Goal: Book appointment/travel/reservation

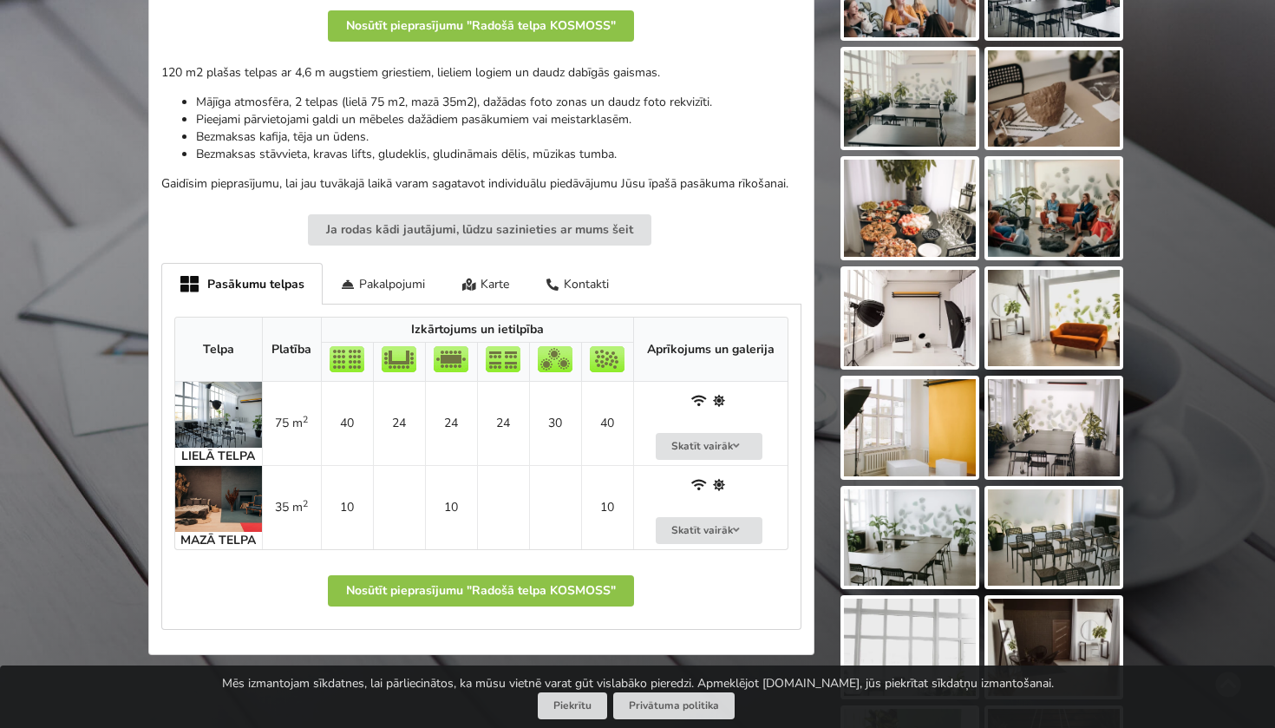
scroll to position [493, 0]
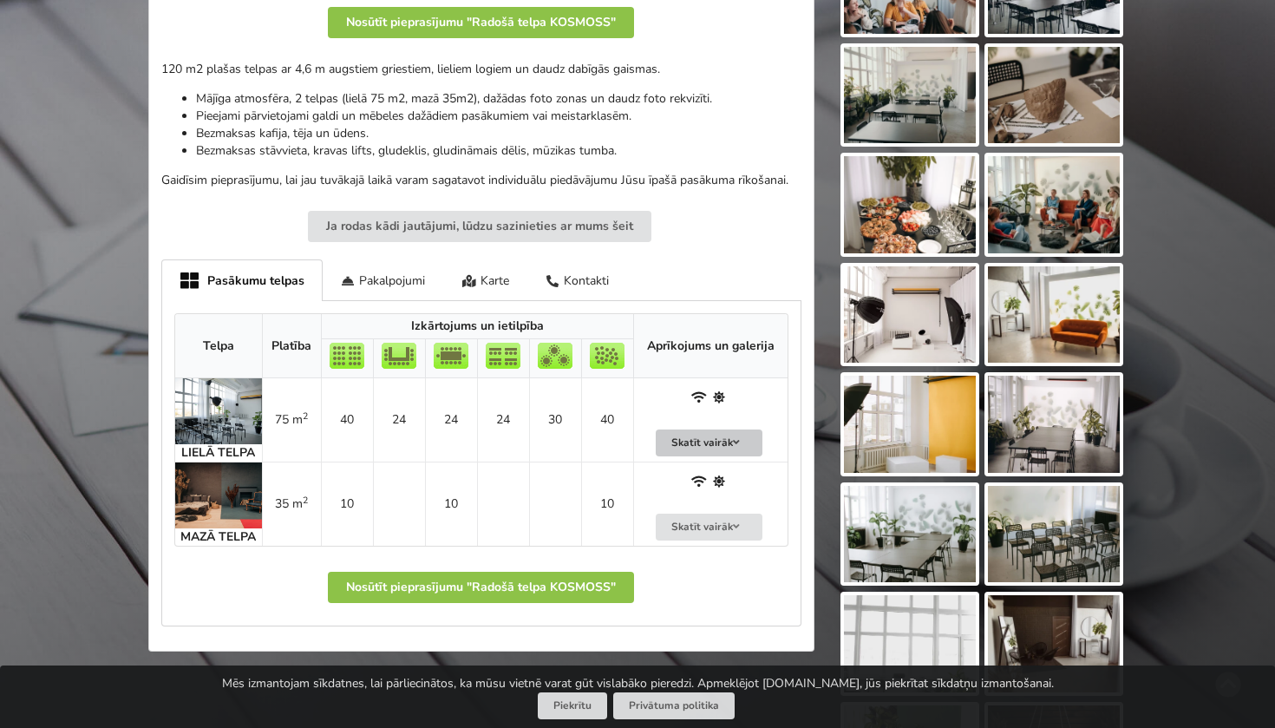
click at [702, 434] on button "Skatīt vairāk" at bounding box center [710, 442] width 108 height 27
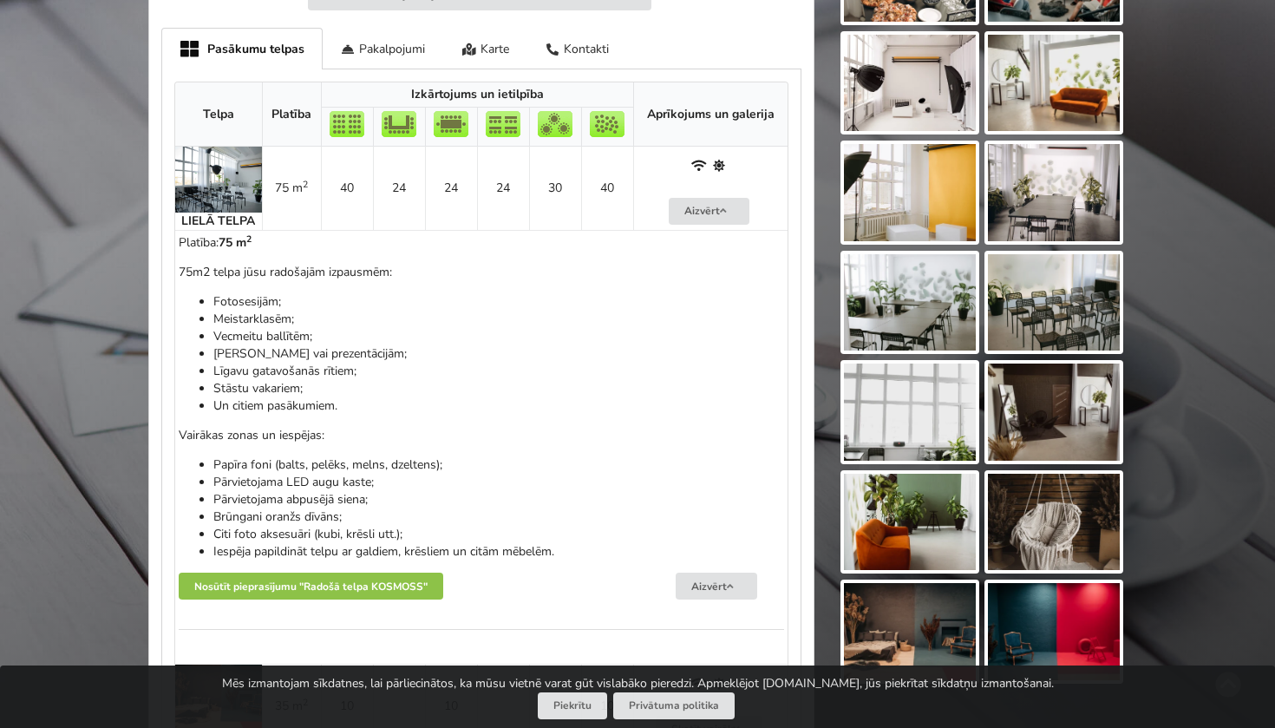
scroll to position [725, 0]
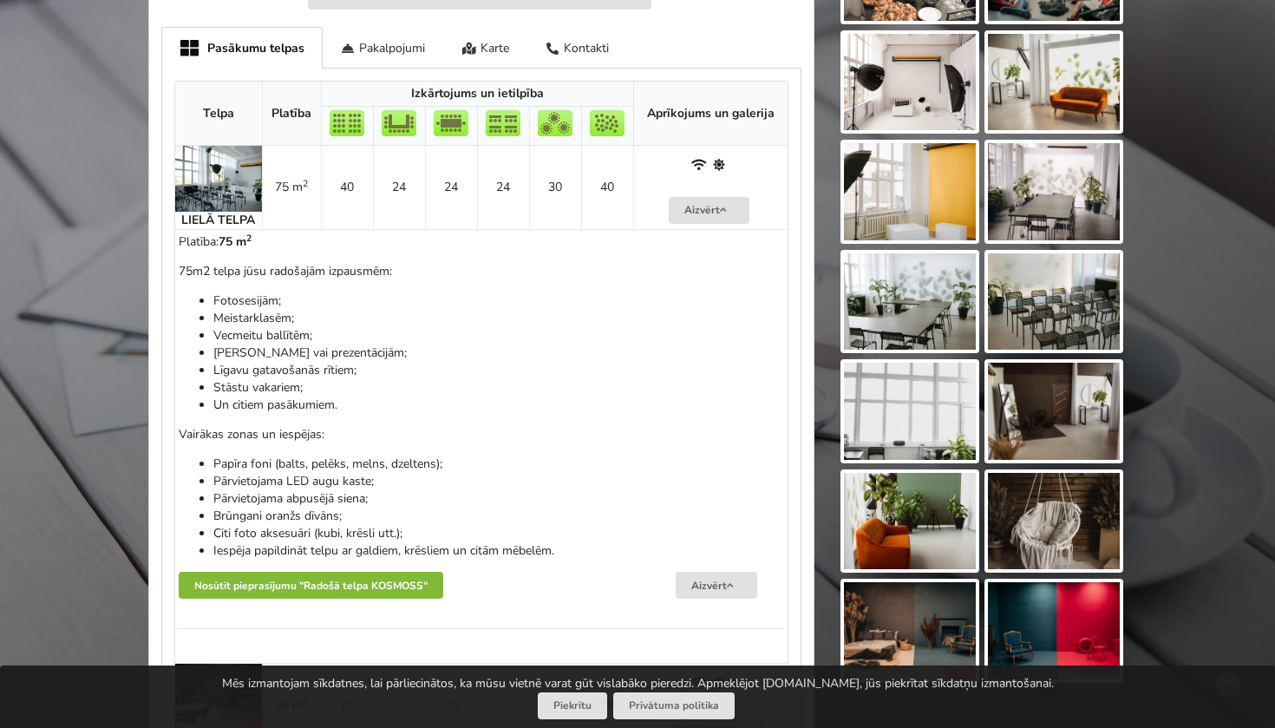
click at [404, 572] on button "Nosūtīt pieprasījumu "Radošā telpa KOSMOSS"" at bounding box center [311, 584] width 264 height 27
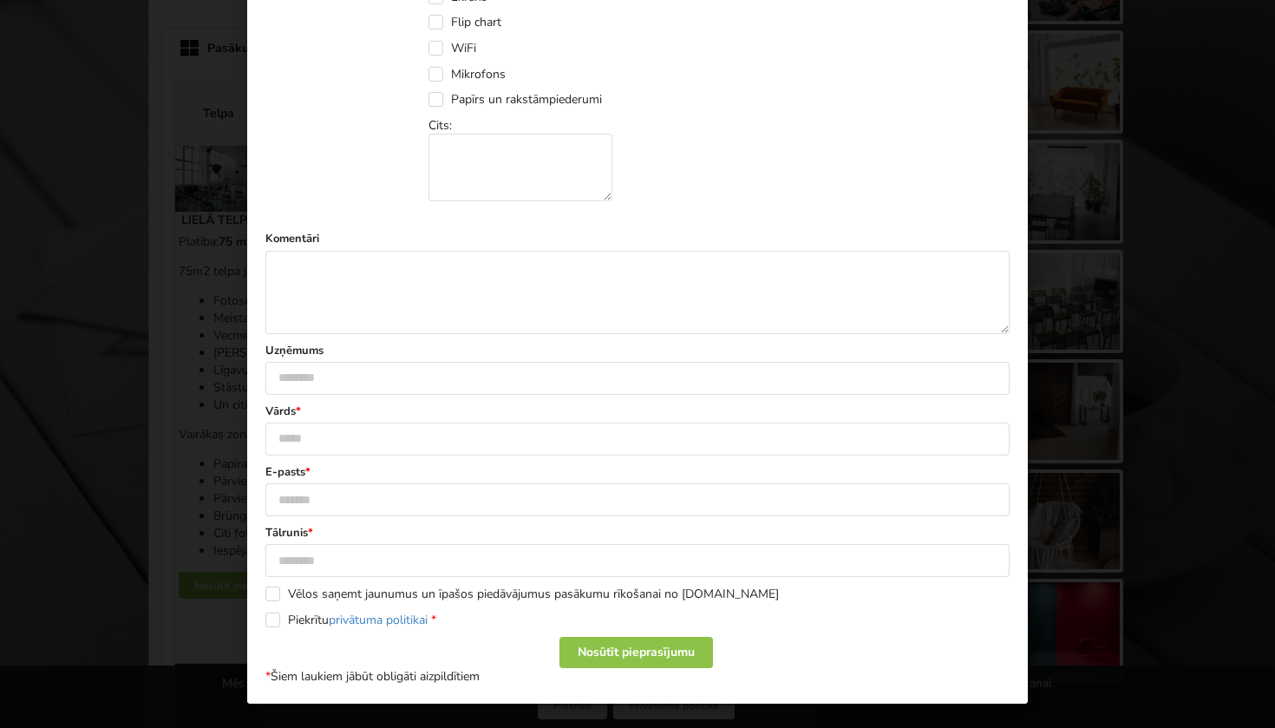
scroll to position [839, 0]
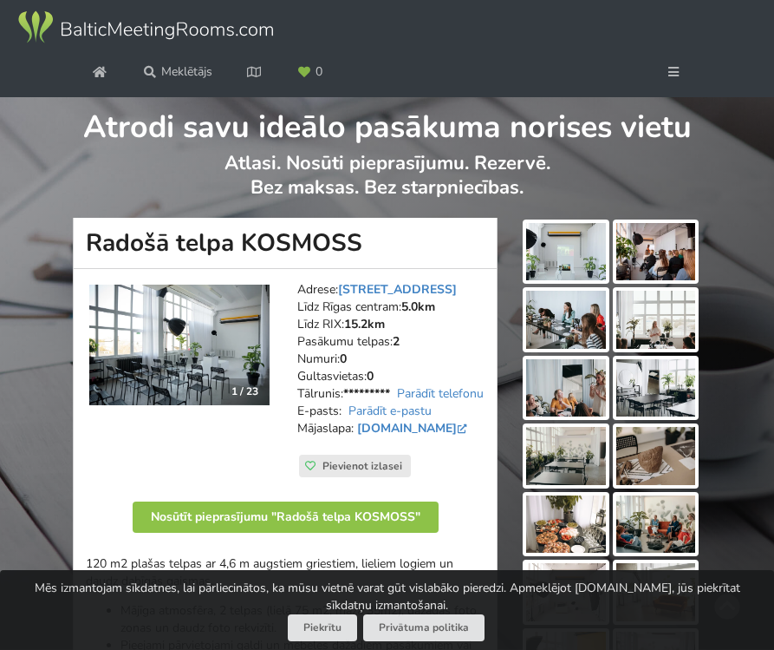
click at [586, 280] on img at bounding box center [565, 251] width 79 height 57
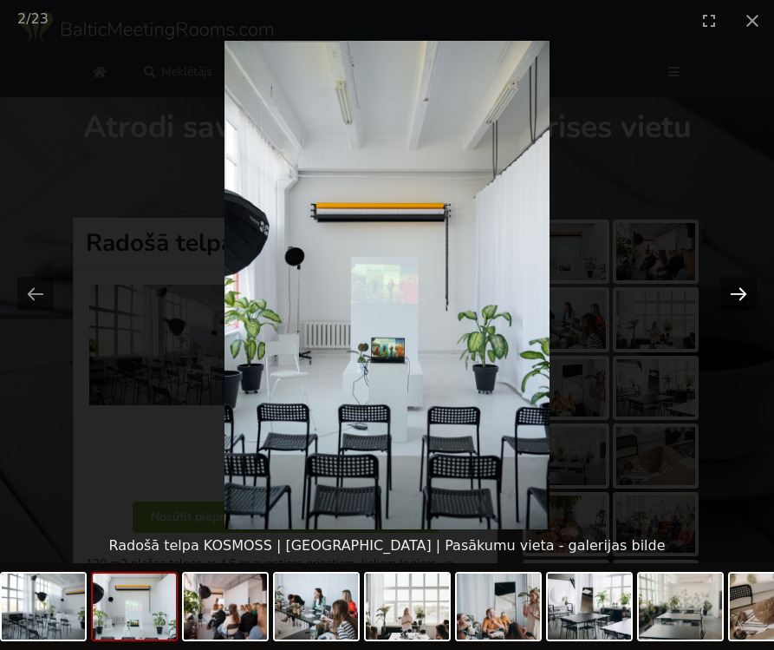
click at [734, 297] on button "Next slide" at bounding box center [739, 294] width 36 height 34
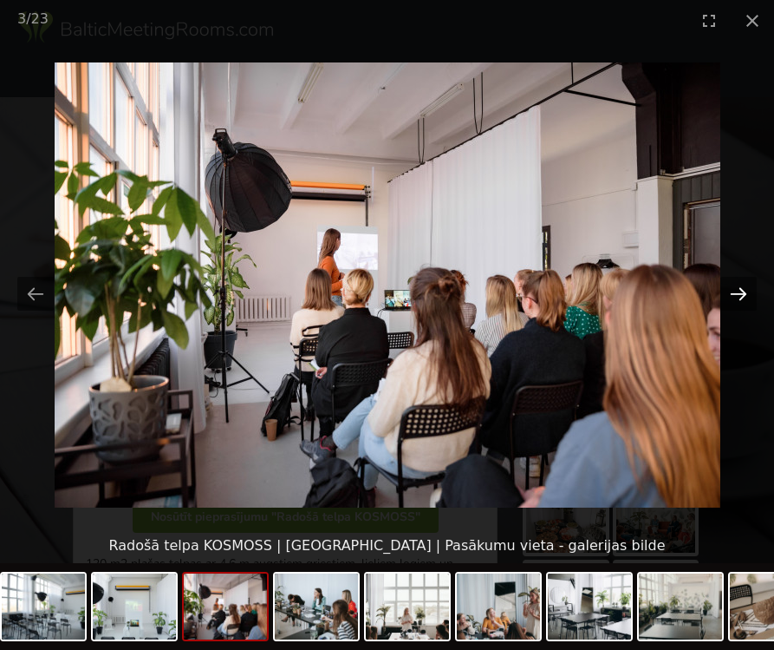
click at [733, 297] on button "Next slide" at bounding box center [739, 294] width 36 height 34
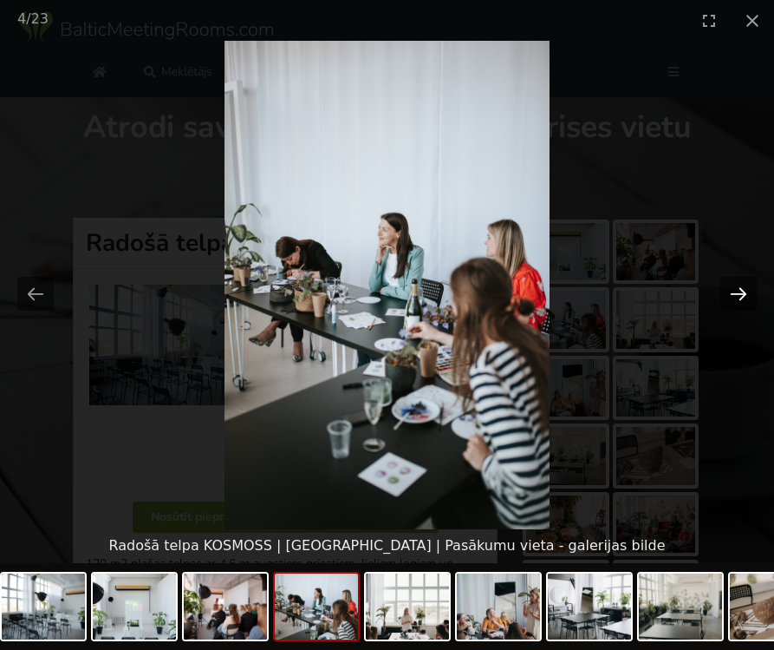
click at [733, 297] on button "Next slide" at bounding box center [739, 294] width 36 height 34
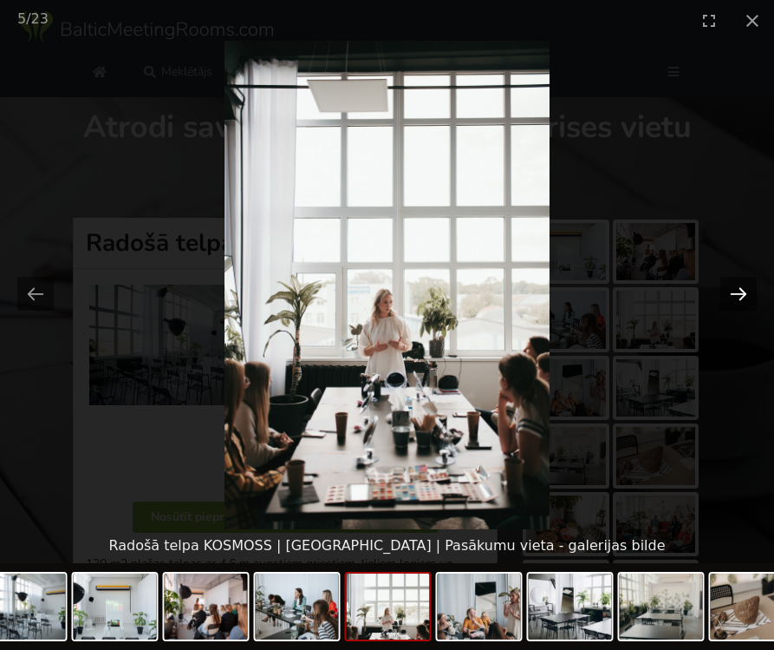
click at [733, 297] on button "Next slide" at bounding box center [739, 294] width 36 height 34
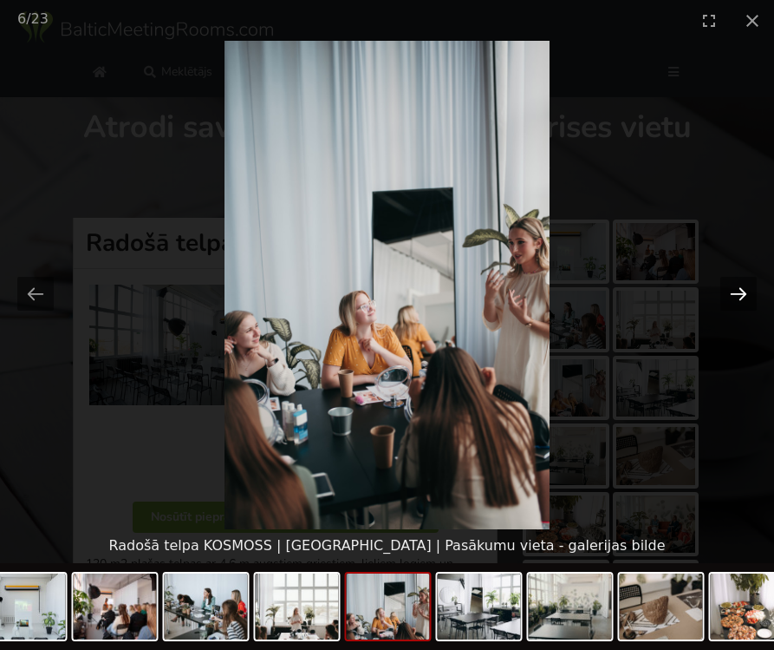
click at [733, 297] on button "Next slide" at bounding box center [739, 294] width 36 height 34
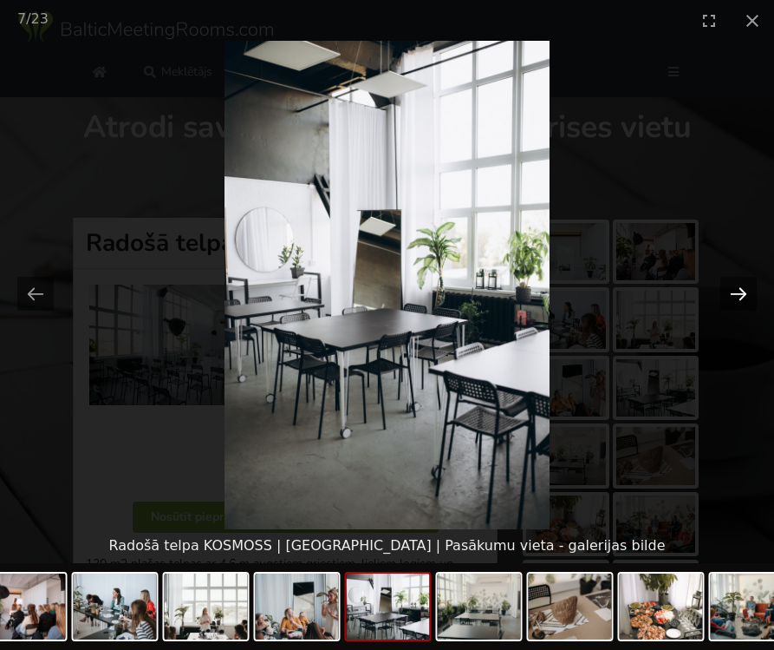
click at [733, 297] on button "Next slide" at bounding box center [739, 294] width 36 height 34
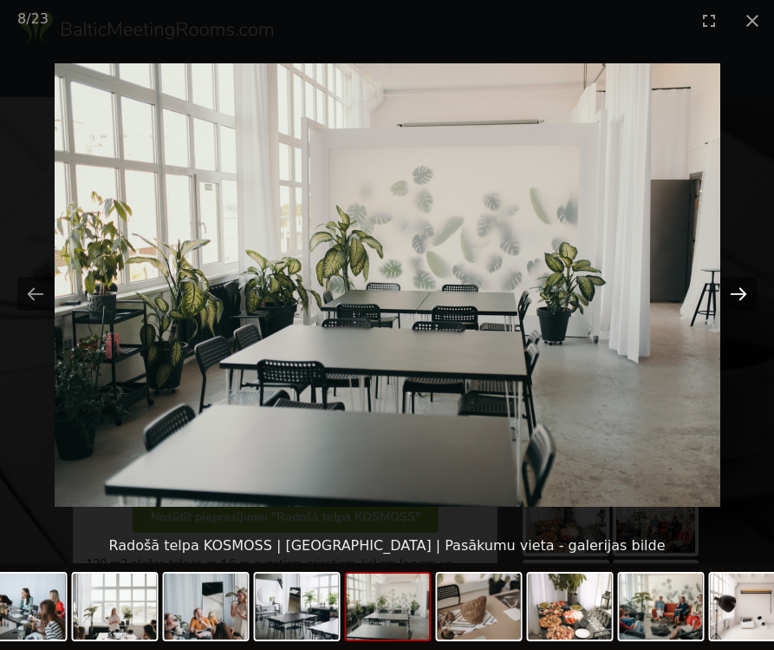
click at [733, 297] on button "Next slide" at bounding box center [739, 294] width 36 height 34
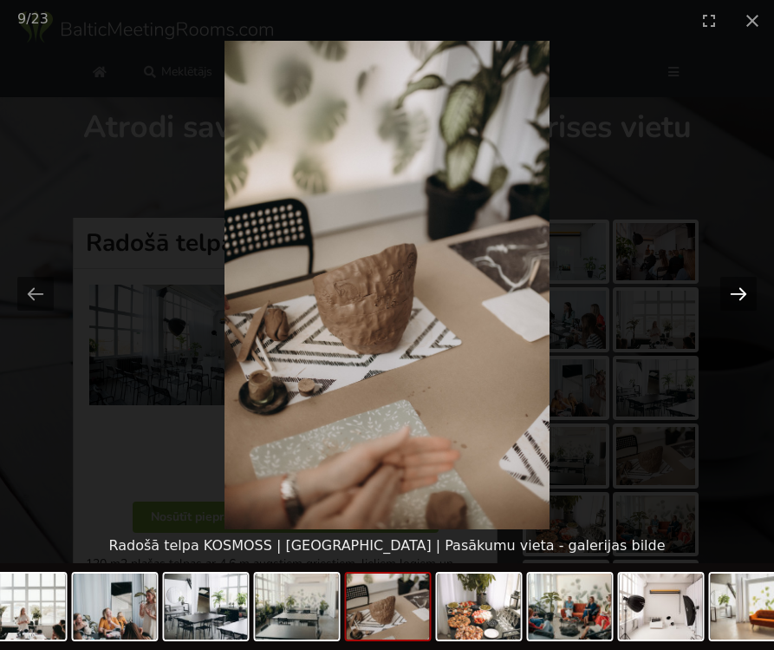
click at [733, 297] on button "Next slide" at bounding box center [739, 294] width 36 height 34
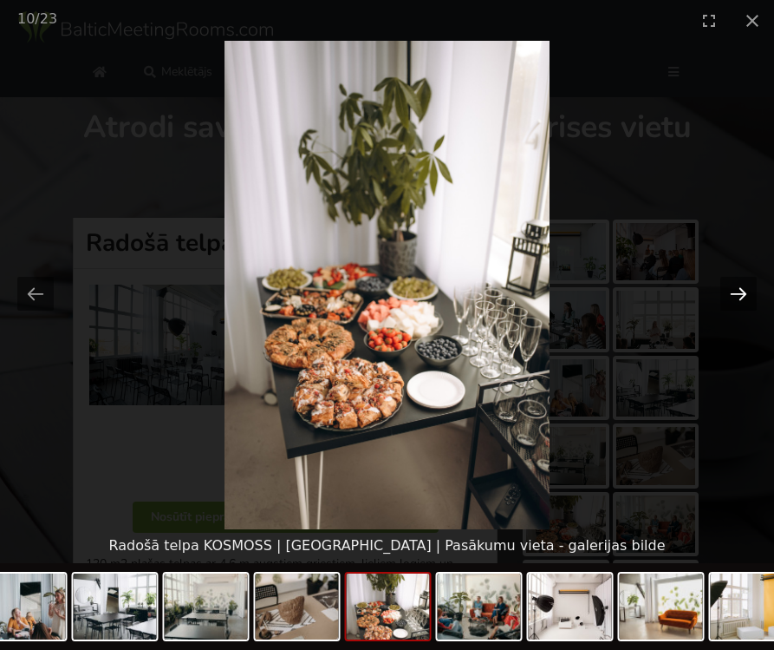
click at [735, 297] on button "Next slide" at bounding box center [739, 294] width 36 height 34
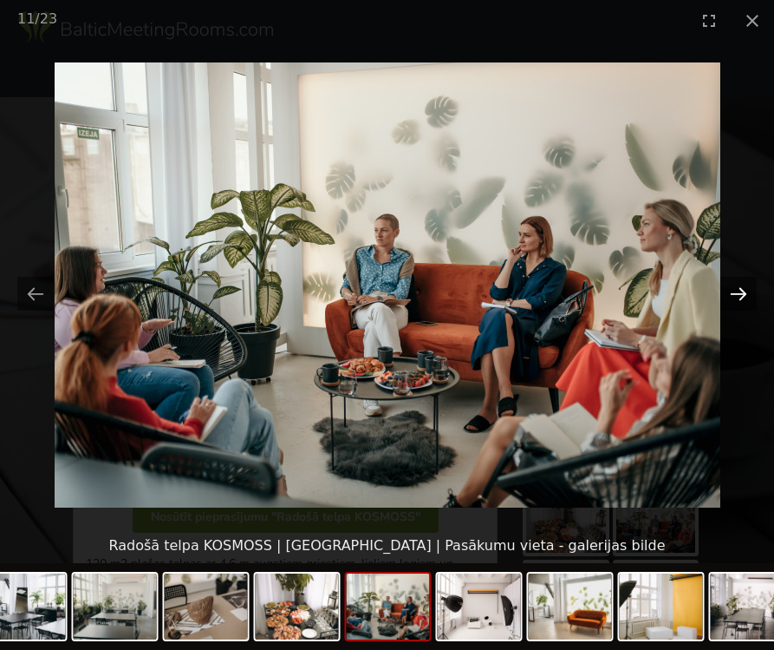
click at [735, 297] on button "Next slide" at bounding box center [739, 294] width 36 height 34
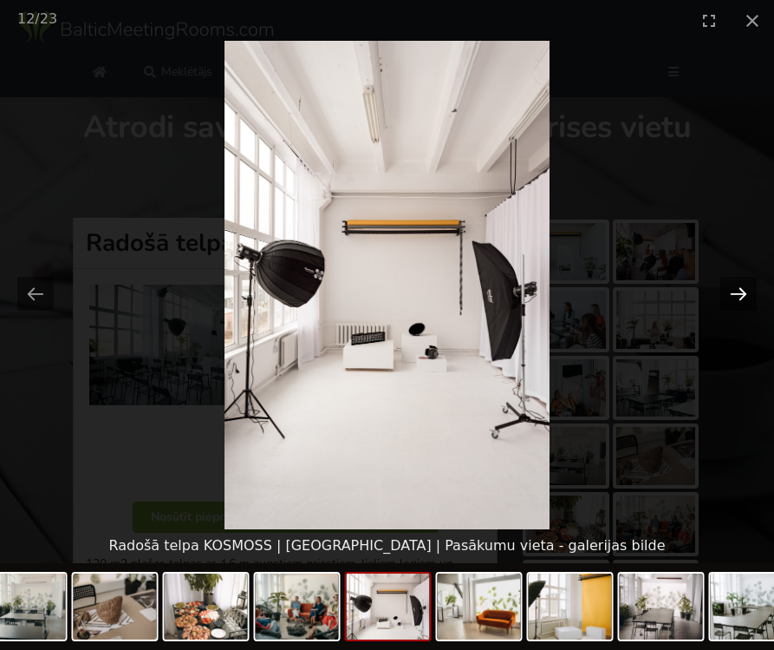
click at [735, 297] on button "Next slide" at bounding box center [739, 294] width 36 height 34
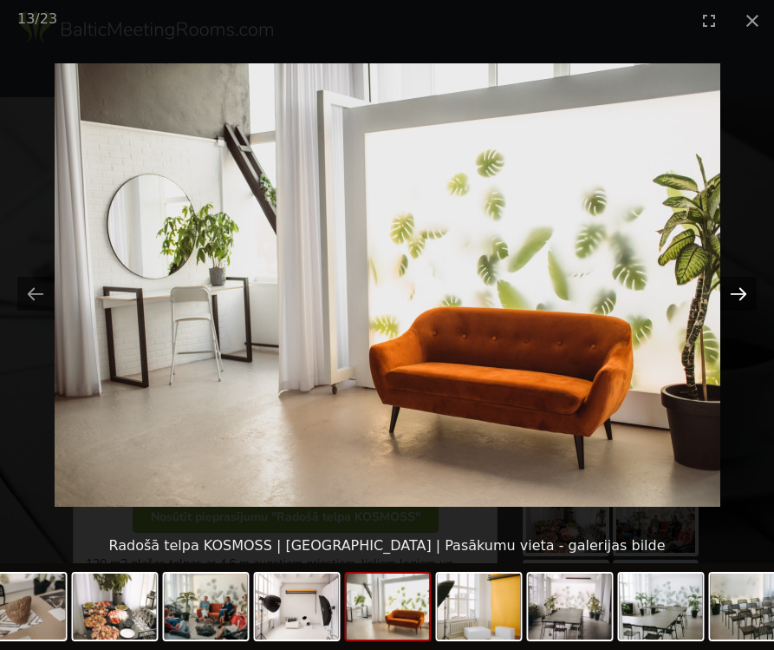
click at [735, 297] on button "Next slide" at bounding box center [739, 294] width 36 height 34
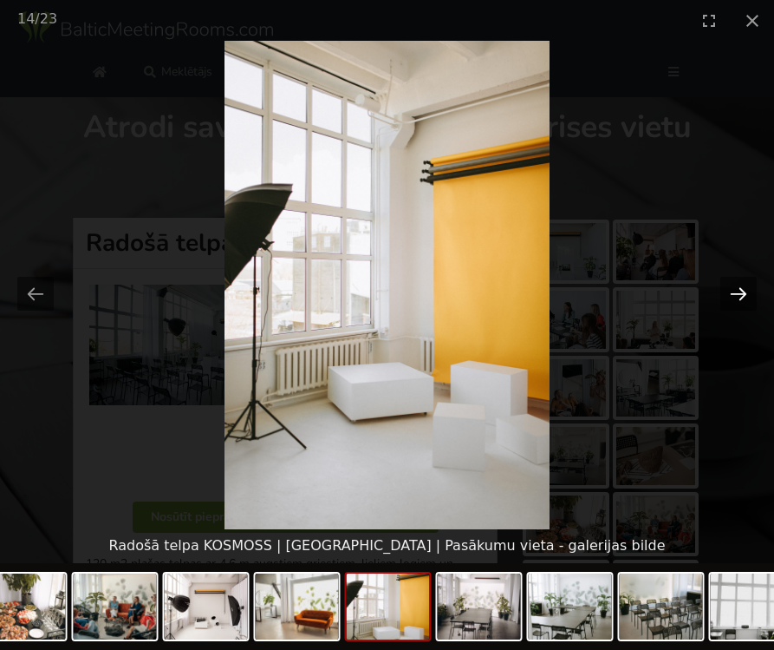
click at [735, 298] on button "Next slide" at bounding box center [739, 294] width 36 height 34
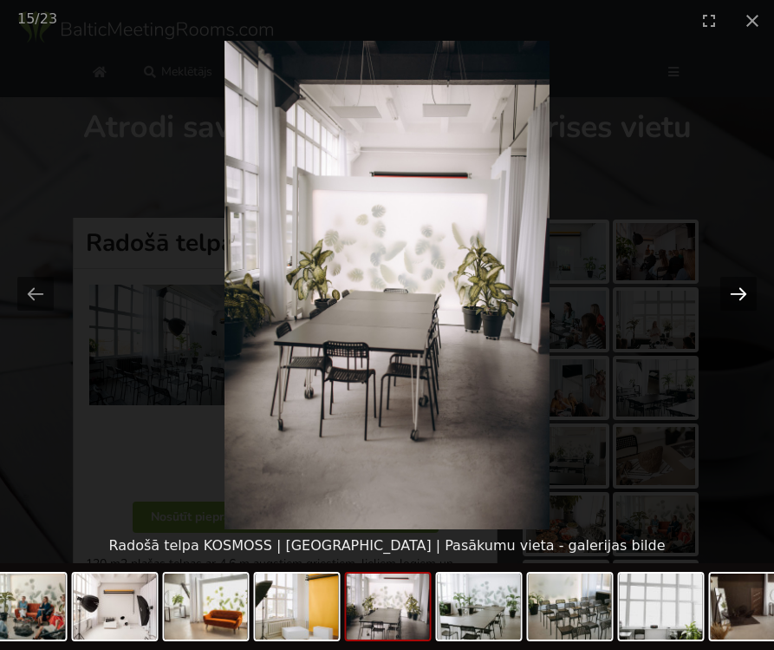
click at [735, 298] on button "Next slide" at bounding box center [739, 294] width 36 height 34
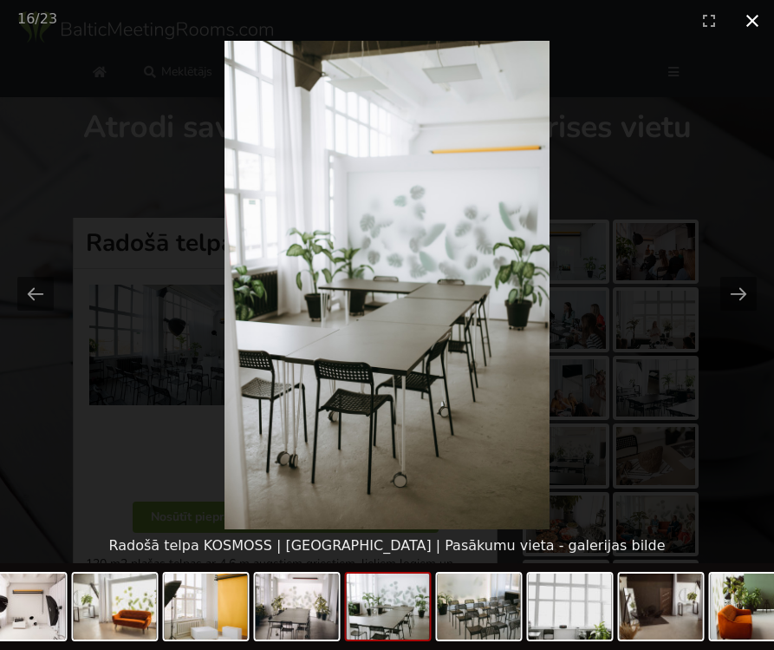
click at [748, 30] on button "Close gallery" at bounding box center [752, 20] width 43 height 41
